Goal: Transaction & Acquisition: Purchase product/service

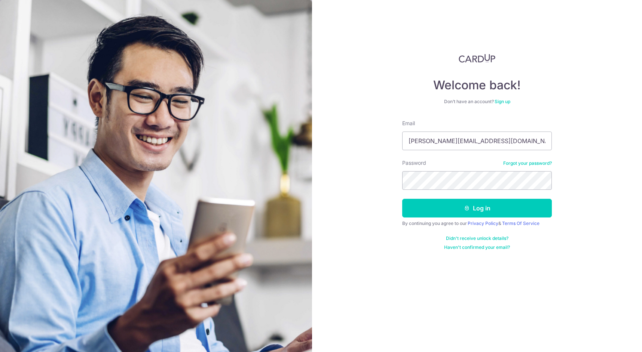
click at [480, 207] on button "Log in" at bounding box center [477, 208] width 150 height 19
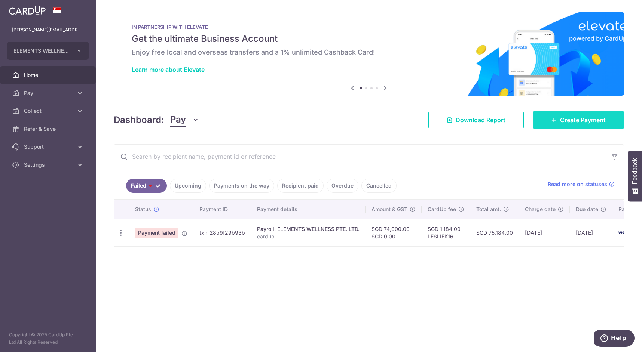
click at [562, 119] on span "Create Payment" at bounding box center [583, 120] width 46 height 9
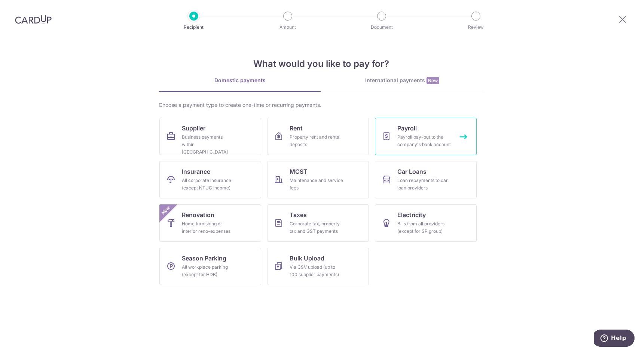
click at [406, 139] on div "Payroll pay-out to the company's bank account" at bounding box center [424, 140] width 54 height 15
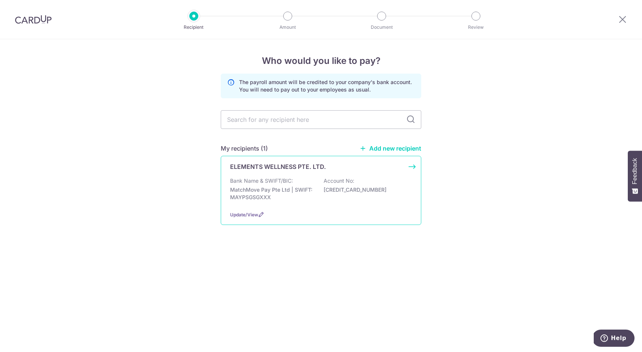
click at [301, 185] on div "Bank Name & SWIFT/BIC: MatchMove Pay Pte Ltd | SWIFT: MAYPSGSGXXX Account No: 6…" at bounding box center [321, 191] width 182 height 28
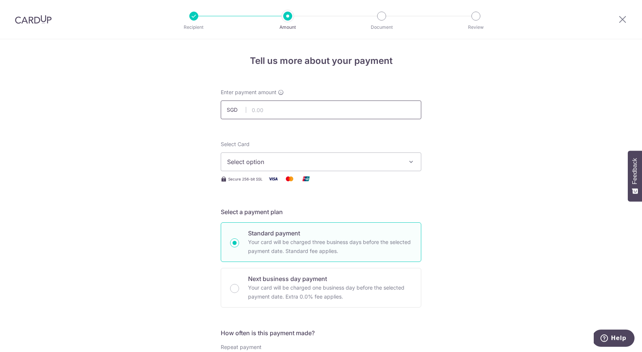
click at [279, 113] on input "text" at bounding box center [321, 110] width 200 height 19
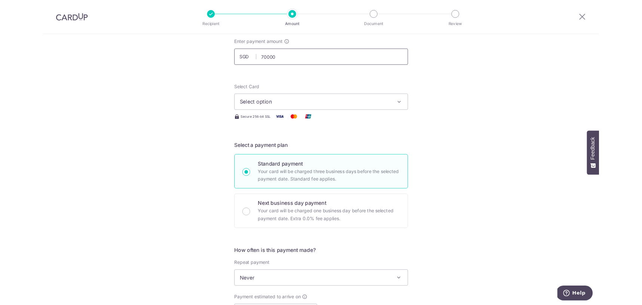
scroll to position [45, 0]
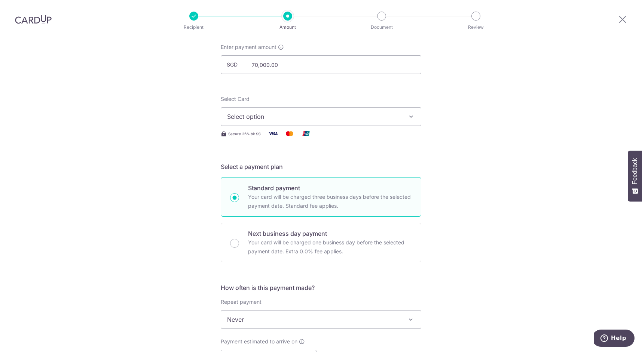
click at [370, 114] on span "Select option" at bounding box center [314, 116] width 174 height 9
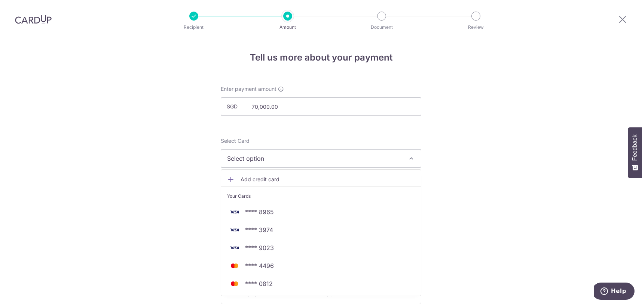
scroll to position [0, 0]
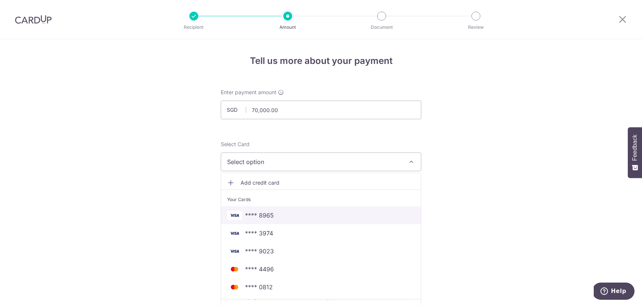
click at [276, 217] on span "**** 8965" at bounding box center [321, 215] width 188 height 9
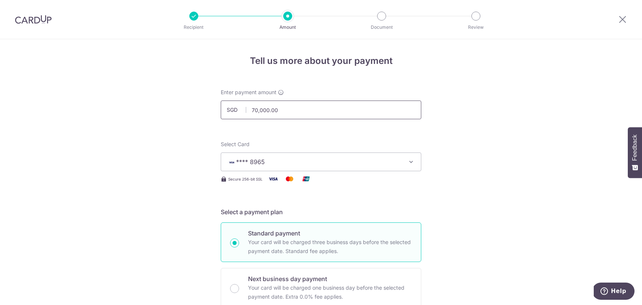
drag, startPoint x: 253, startPoint y: 108, endPoint x: 247, endPoint y: 107, distance: 6.5
click at [247, 107] on input "70,000.00" at bounding box center [321, 110] width 200 height 19
type input "60,000.00"
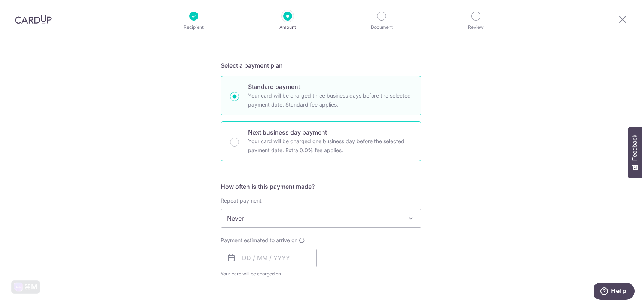
click at [281, 145] on p "Your card will be charged one business day before the selected payment date. Ex…" at bounding box center [330, 146] width 164 height 18
click at [239, 145] on input "Next business day payment Your card will be charged one business day before the…" at bounding box center [234, 142] width 9 height 9
radio input "false"
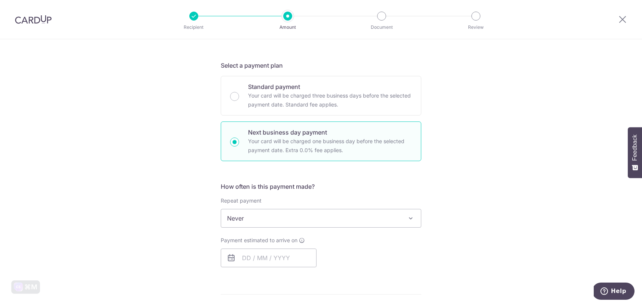
click at [232, 143] on input "Next business day payment Your card will be charged one business day before the…" at bounding box center [234, 142] width 9 height 9
radio input "true"
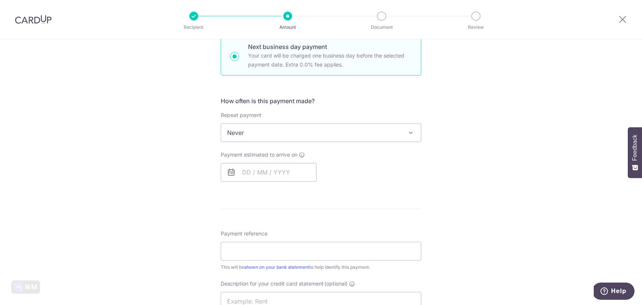
scroll to position [248, 0]
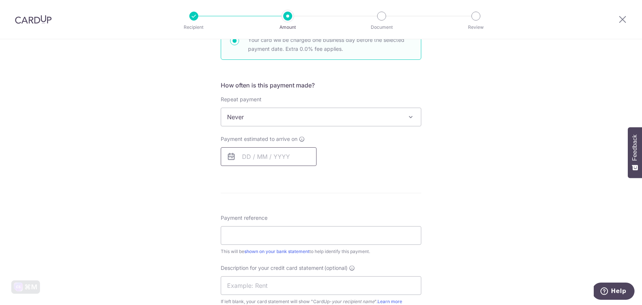
click at [269, 149] on input "text" at bounding box center [269, 156] width 96 height 19
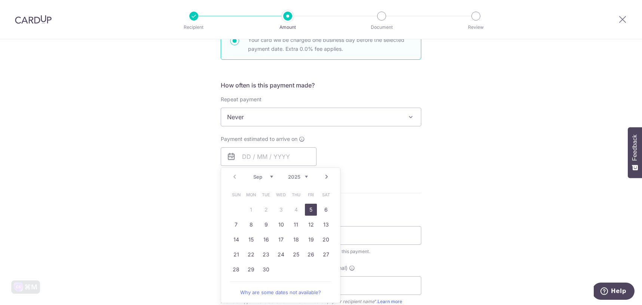
click at [311, 210] on link "5" at bounding box center [311, 210] width 12 height 12
type input "05/09/2025"
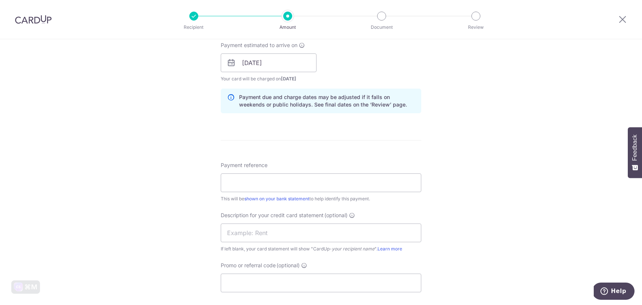
scroll to position [362, 0]
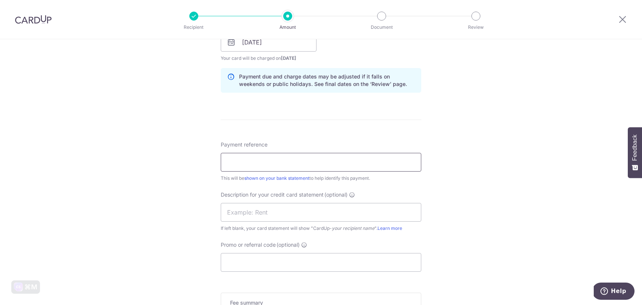
click at [301, 165] on input "Payment reference" at bounding box center [321, 162] width 200 height 19
type input "cardup"
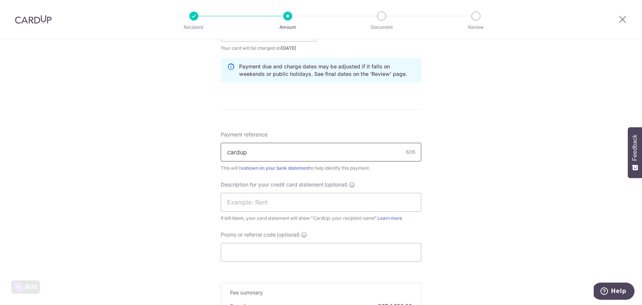
scroll to position [374, 0]
click at [271, 247] on input "Promo or referral code (optional)" at bounding box center [321, 250] width 200 height 19
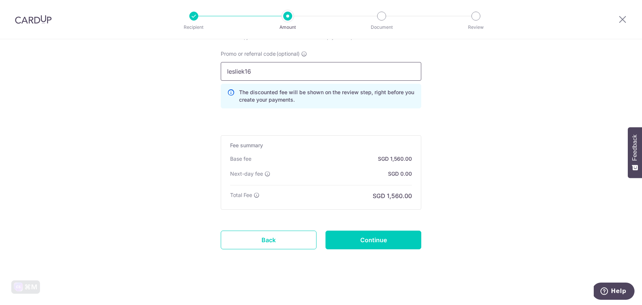
scroll to position [554, 0]
type input "lesliek16"
click at [382, 238] on input "Continue" at bounding box center [373, 239] width 96 height 19
type input "Create Schedule"
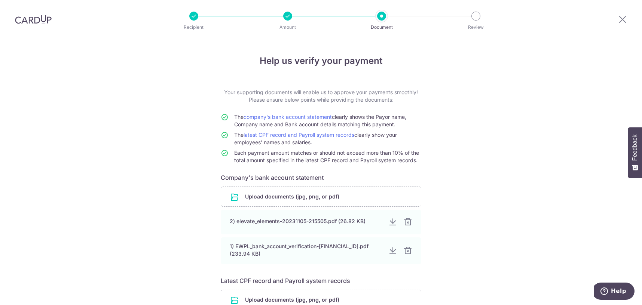
scroll to position [71, 0]
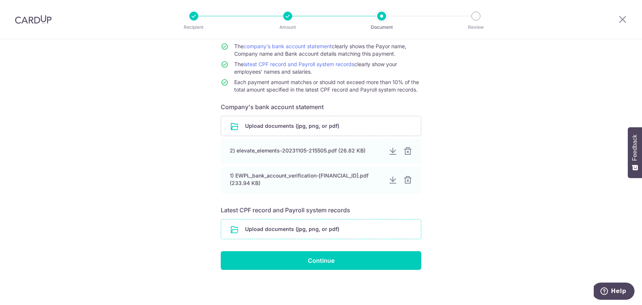
click at [323, 231] on input "file" at bounding box center [321, 228] width 200 height 19
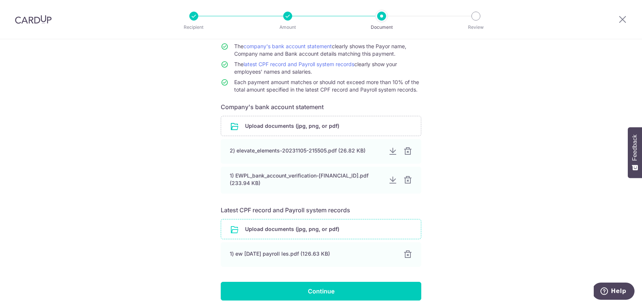
click at [311, 232] on input "file" at bounding box center [321, 228] width 200 height 19
click at [305, 234] on input "file" at bounding box center [321, 228] width 200 height 19
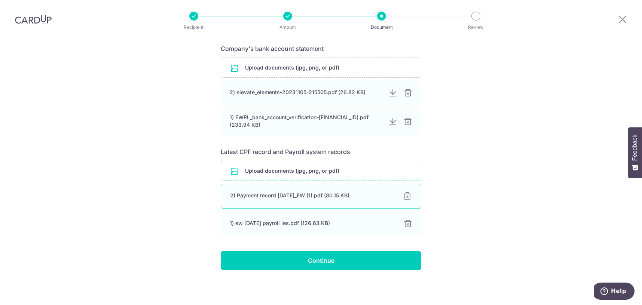
scroll to position [129, 0]
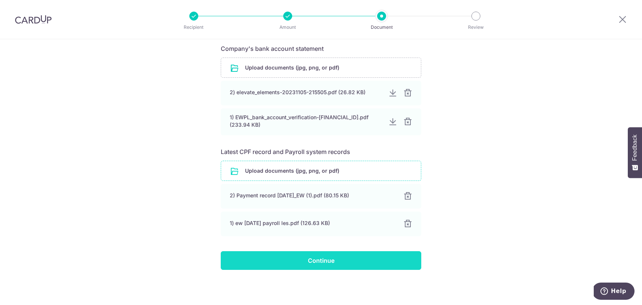
click at [331, 266] on input "Continue" at bounding box center [321, 260] width 200 height 19
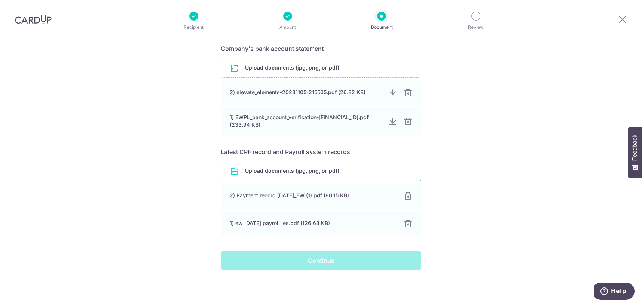
click at [331, 262] on div "Continue" at bounding box center [320, 260] width 209 height 19
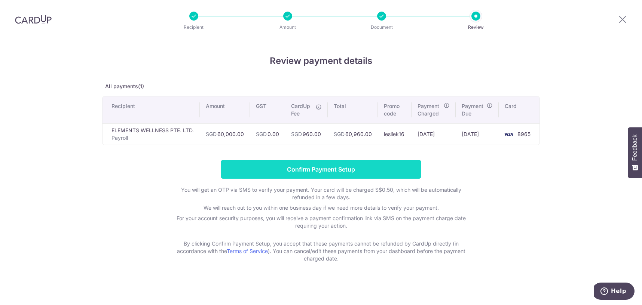
click at [356, 170] on input "Confirm Payment Setup" at bounding box center [321, 169] width 200 height 19
